Goal: Transaction & Acquisition: Subscribe to service/newsletter

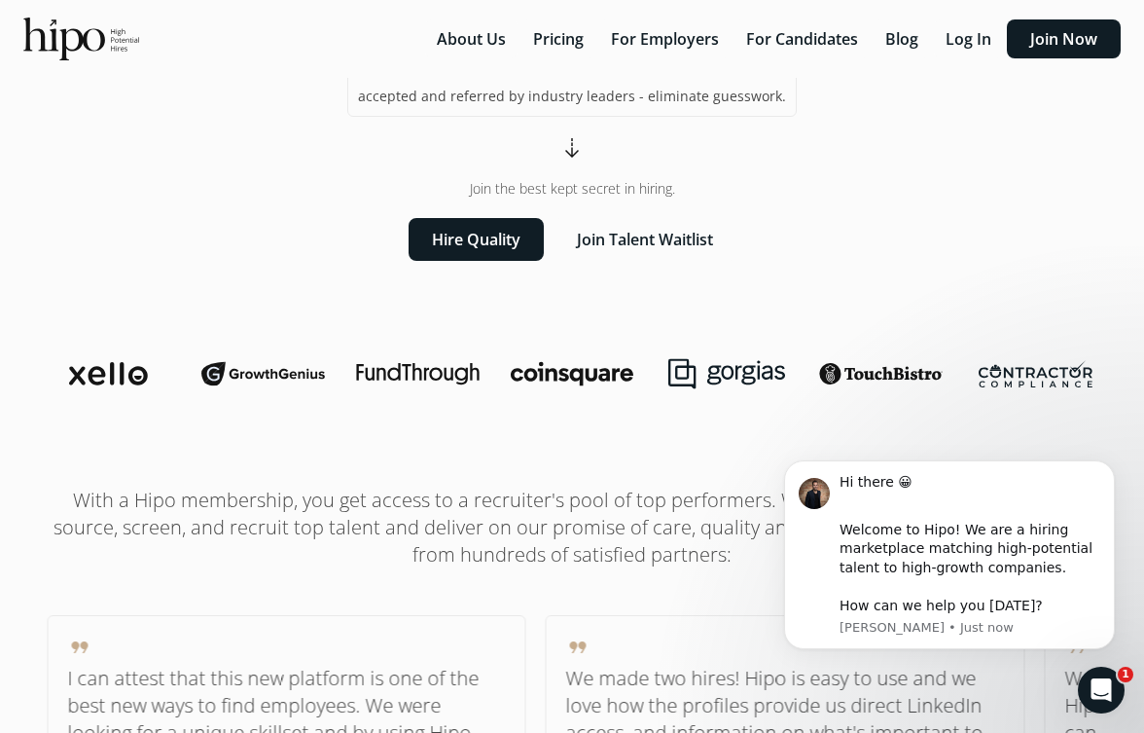
scroll to position [357, 0]
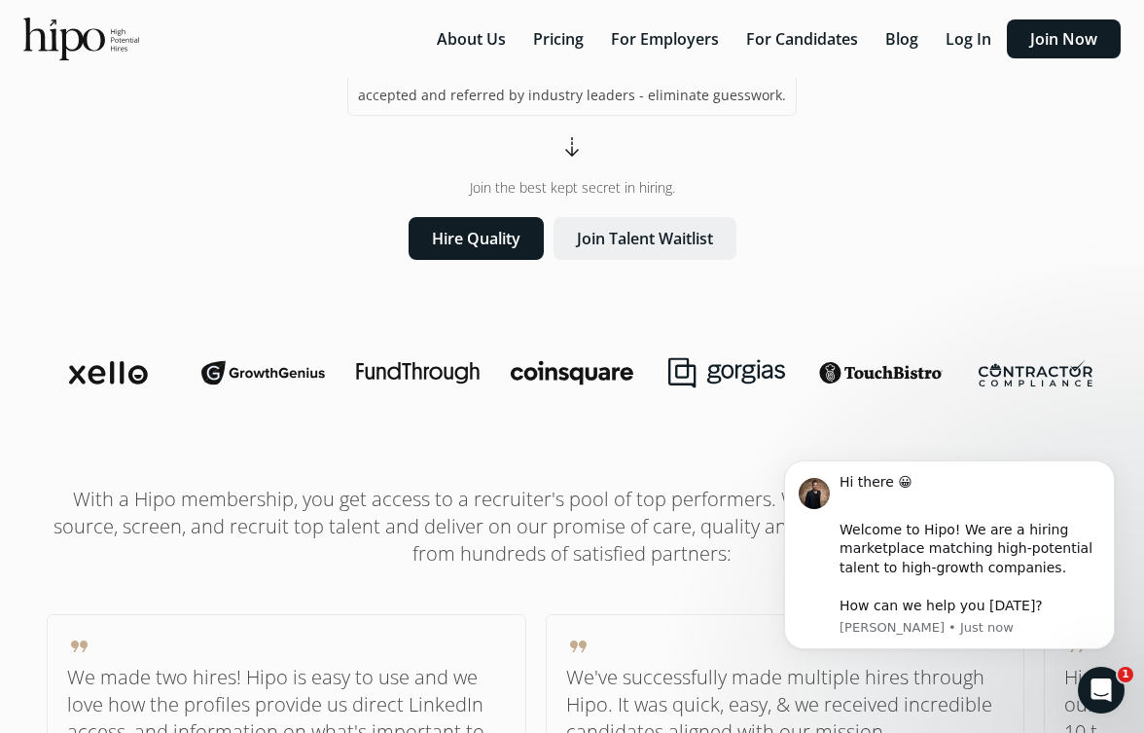
click at [636, 240] on button "Join Talent Waitlist" at bounding box center [645, 238] width 183 height 43
